Goal: Check status: Check status

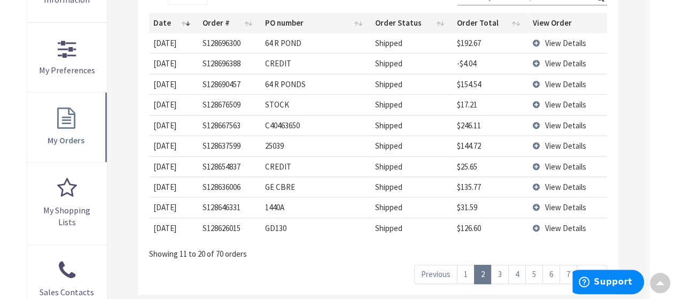
scroll to position [311, 0]
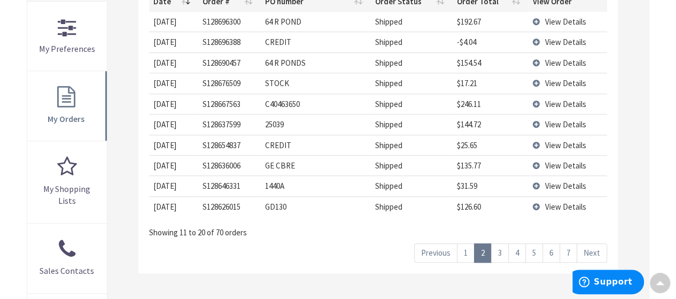
click at [469, 252] on link "1" at bounding box center [466, 252] width 18 height 19
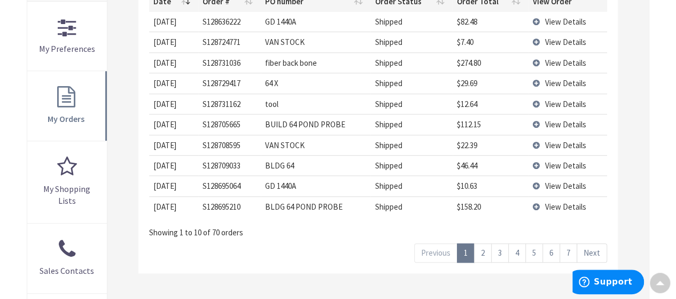
click at [485, 251] on link "2" at bounding box center [483, 252] width 18 height 19
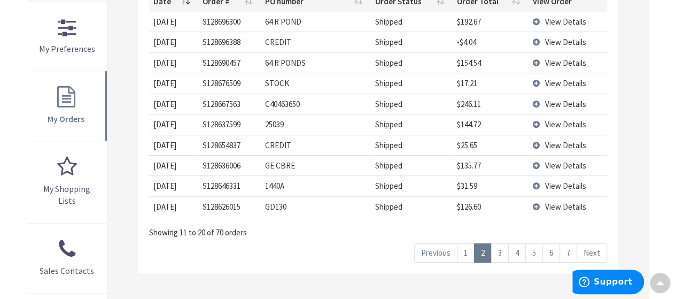
click at [500, 247] on link "3" at bounding box center [500, 252] width 18 height 19
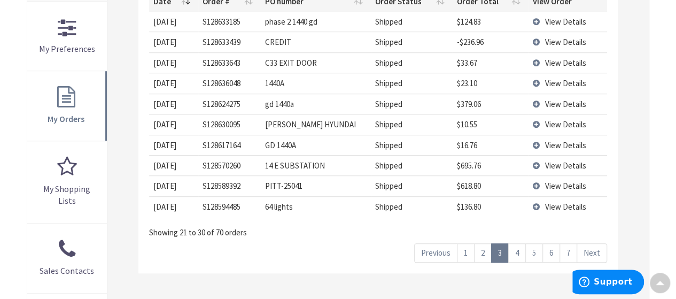
click at [520, 253] on link "4" at bounding box center [517, 252] width 18 height 19
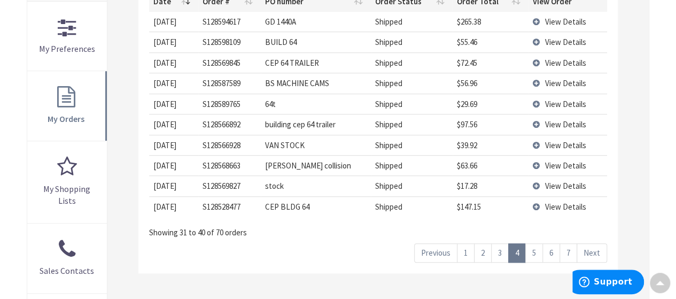
click at [536, 250] on link "5" at bounding box center [534, 252] width 18 height 19
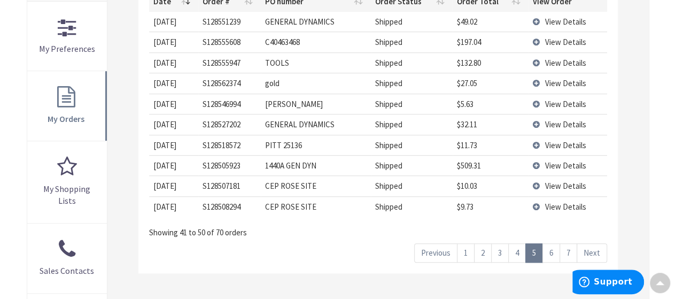
click at [550, 251] on link "6" at bounding box center [551, 252] width 18 height 19
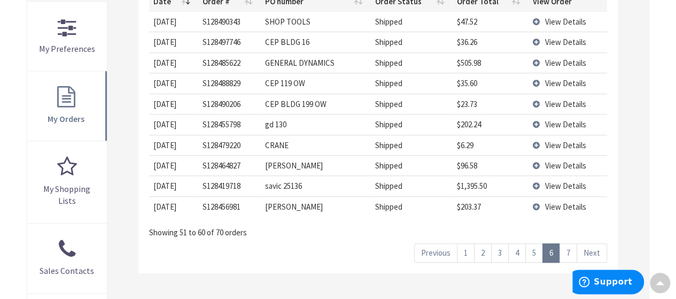
click at [571, 249] on link "7" at bounding box center [569, 252] width 18 height 19
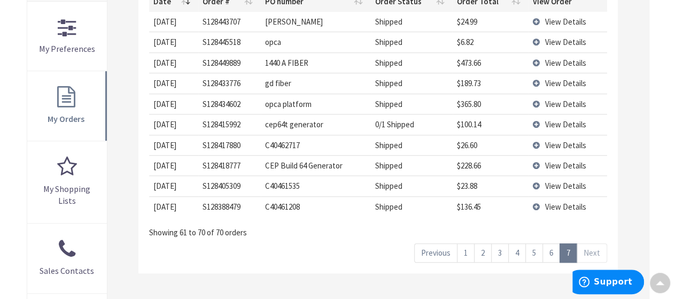
click at [557, 252] on link "6" at bounding box center [551, 252] width 18 height 19
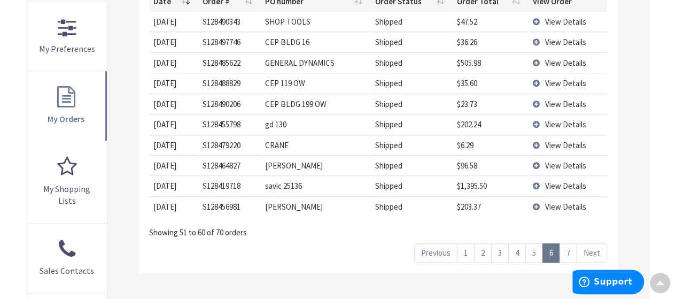
click at [539, 251] on link "5" at bounding box center [534, 252] width 18 height 19
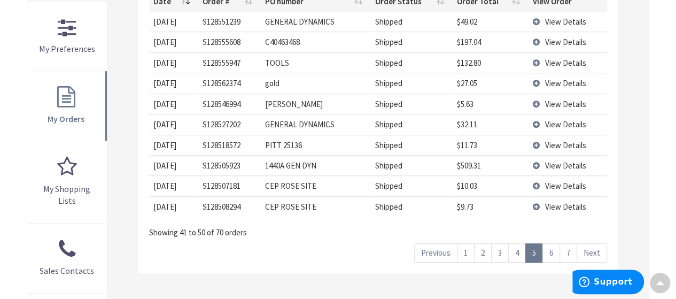
click at [525, 251] on link "4" at bounding box center [517, 252] width 18 height 19
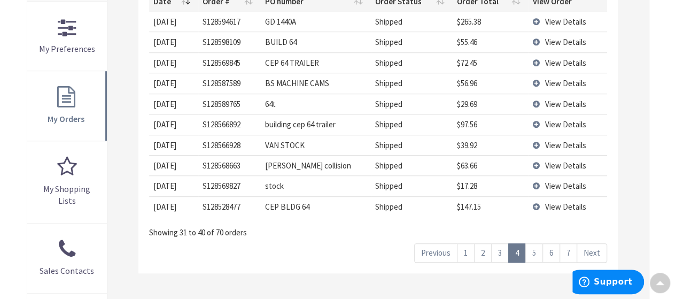
click at [503, 254] on link "3" at bounding box center [500, 252] width 18 height 19
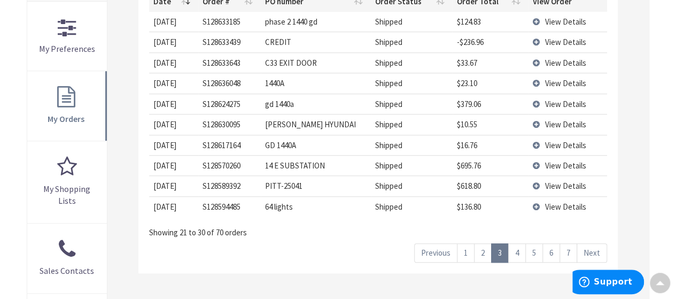
click at [489, 251] on link "2" at bounding box center [483, 252] width 18 height 19
